Goal: Information Seeking & Learning: Check status

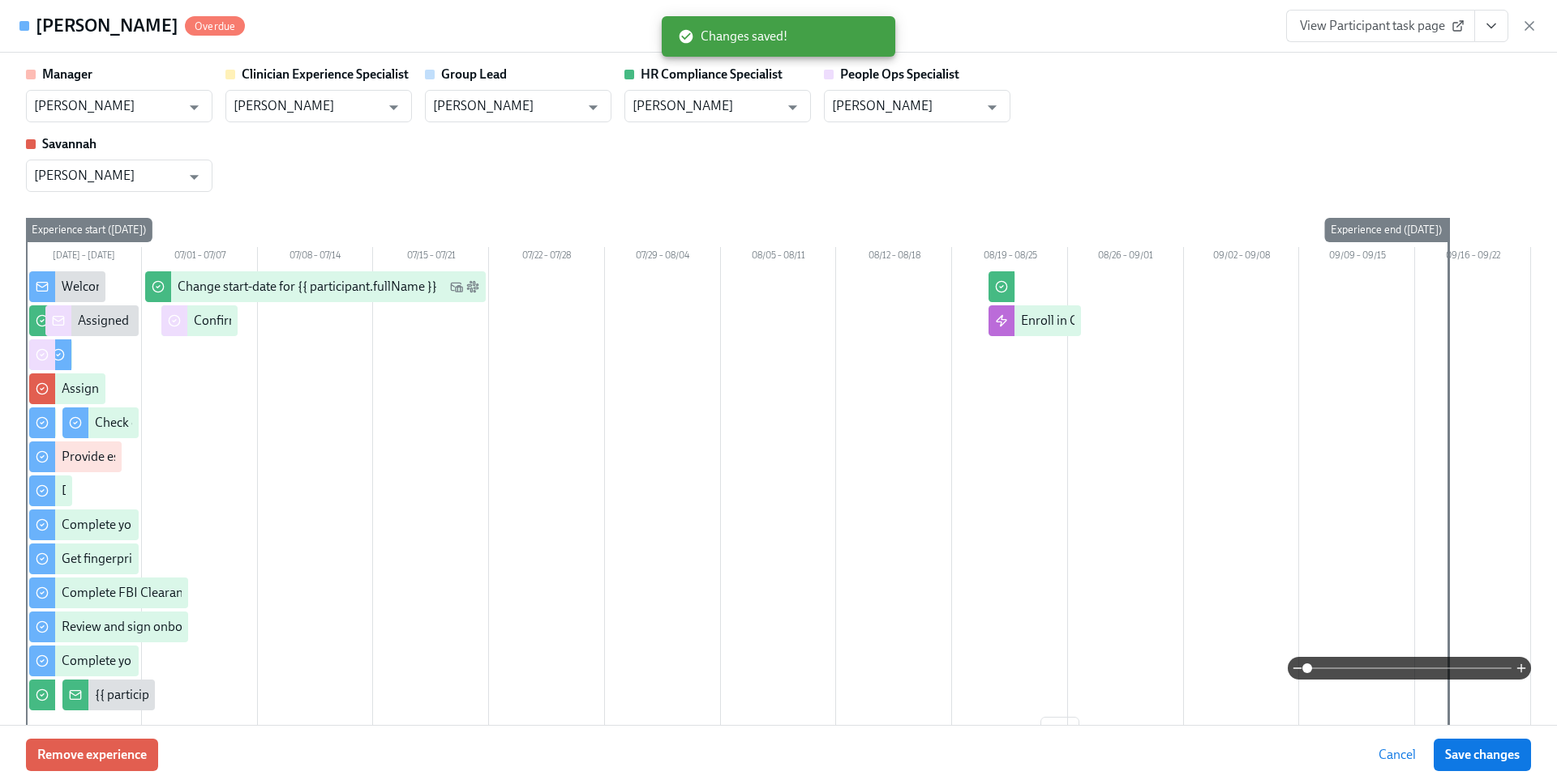
scroll to position [2131, 0]
